Goal: Navigation & Orientation: Find specific page/section

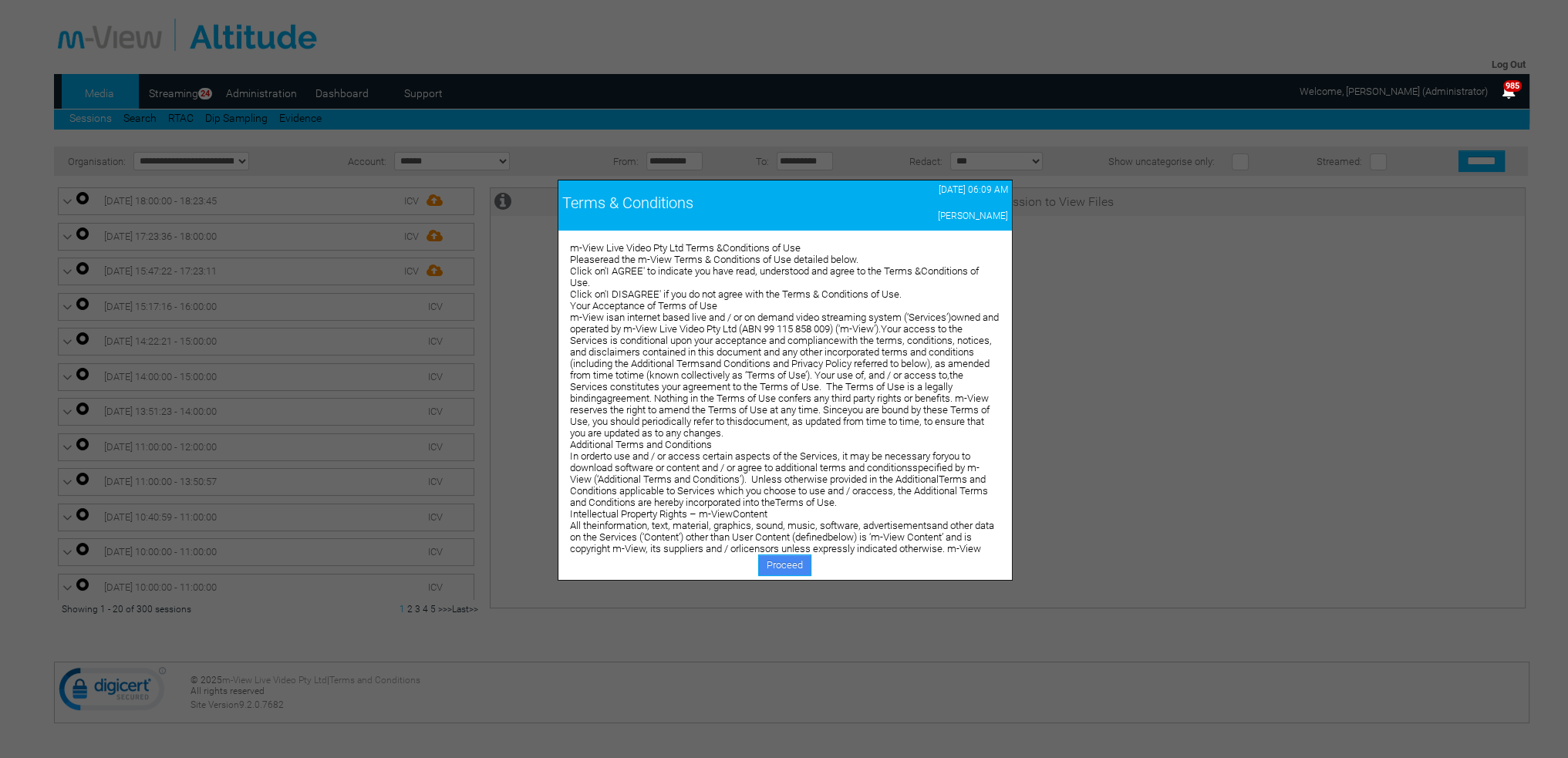
click at [788, 564] on link "Proceed" at bounding box center [784, 566] width 53 height 22
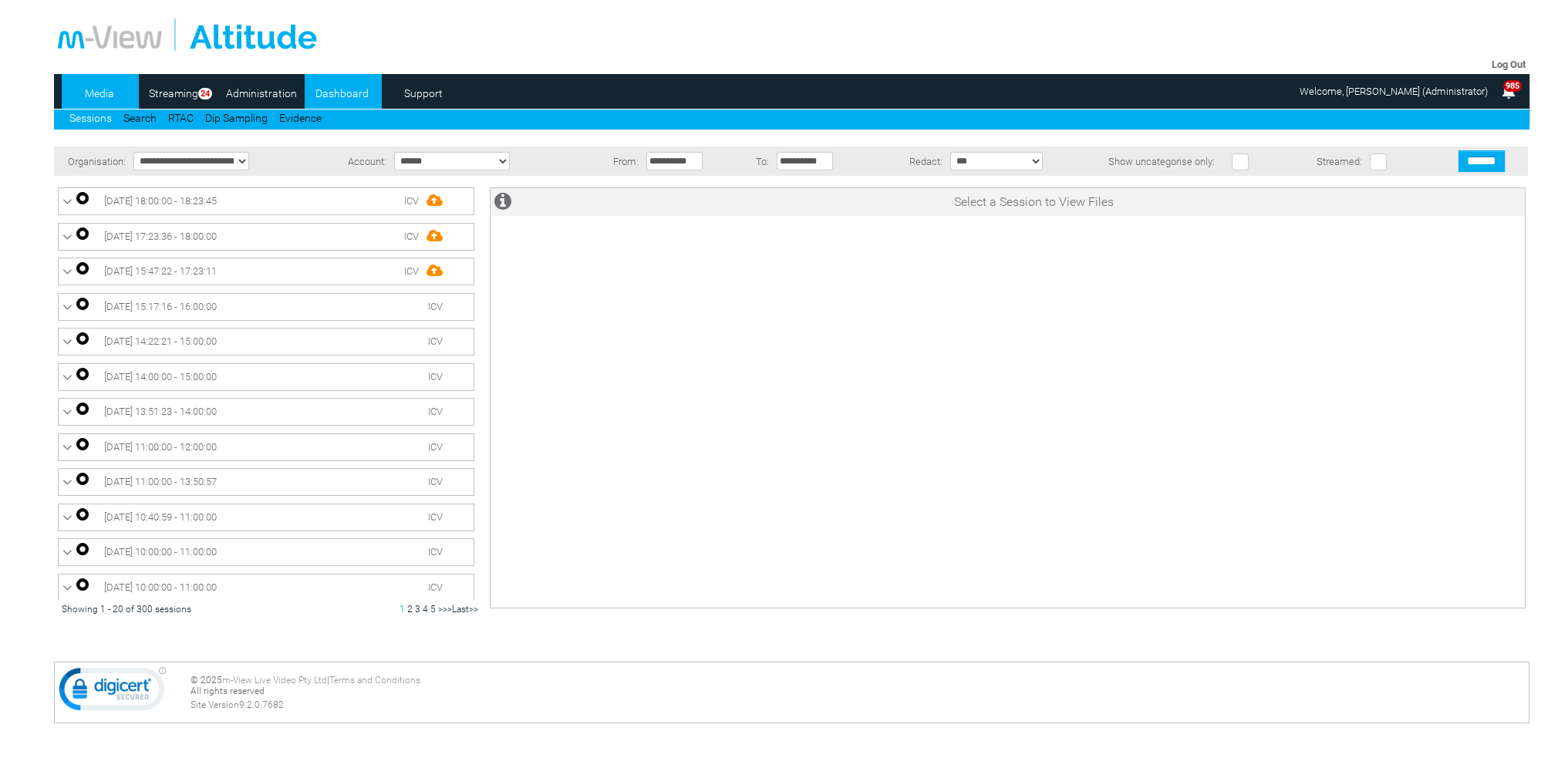
click at [319, 97] on link "Dashboard" at bounding box center [341, 93] width 75 height 23
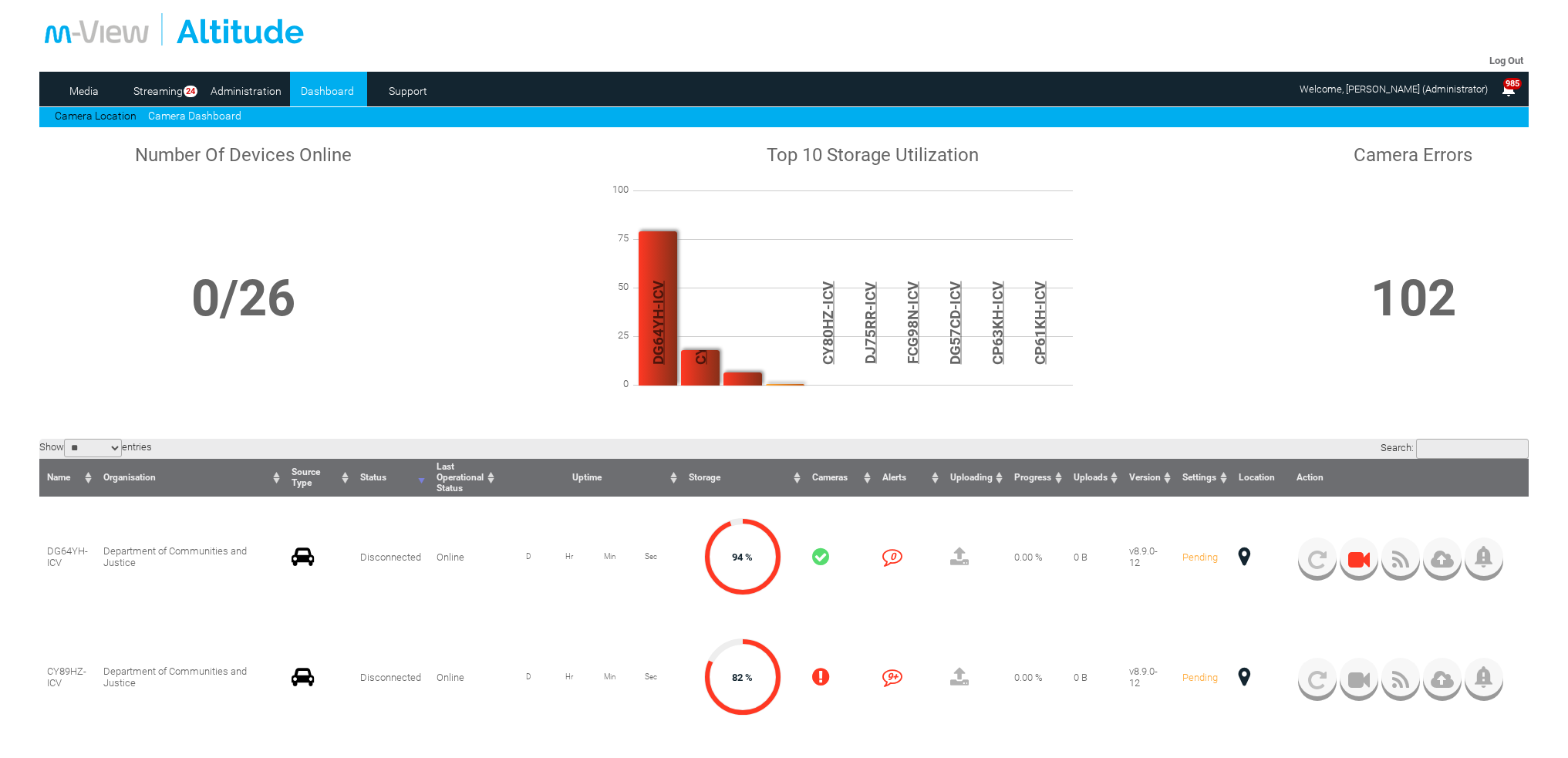
scroll to position [463, 0]
